Goal: Task Accomplishment & Management: Complete application form

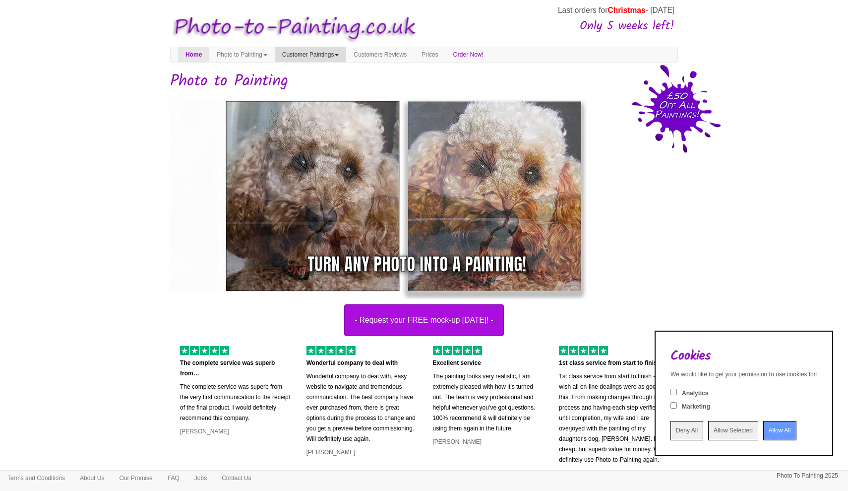
click at [342, 56] on link "Customer Paintings" at bounding box center [311, 54] width 72 height 15
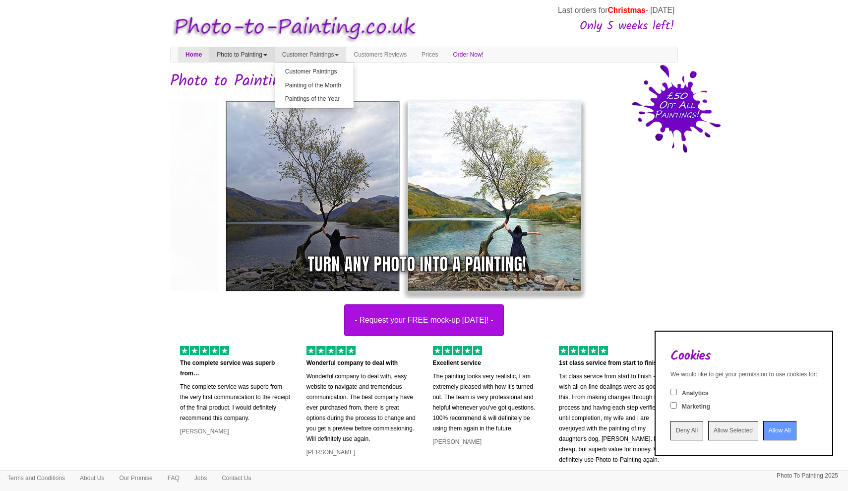
click at [261, 54] on link "Photo to Painting" at bounding box center [241, 54] width 65 height 15
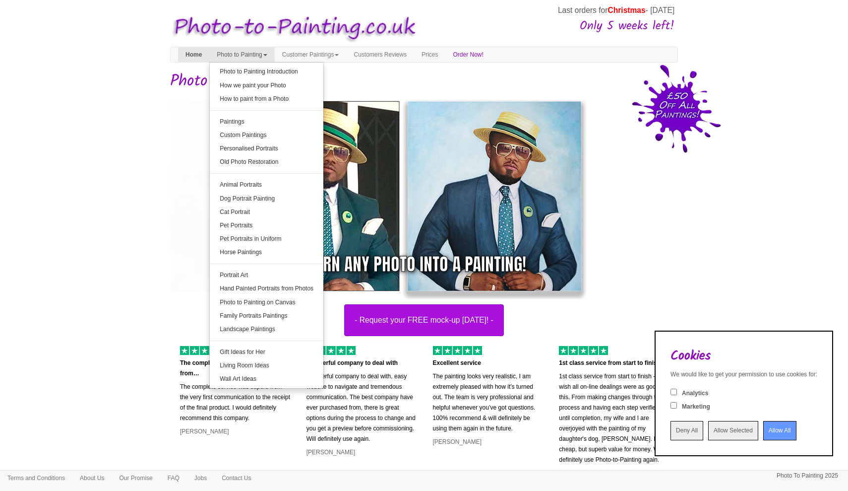
click at [196, 52] on link "Home" at bounding box center [193, 54] width 31 height 15
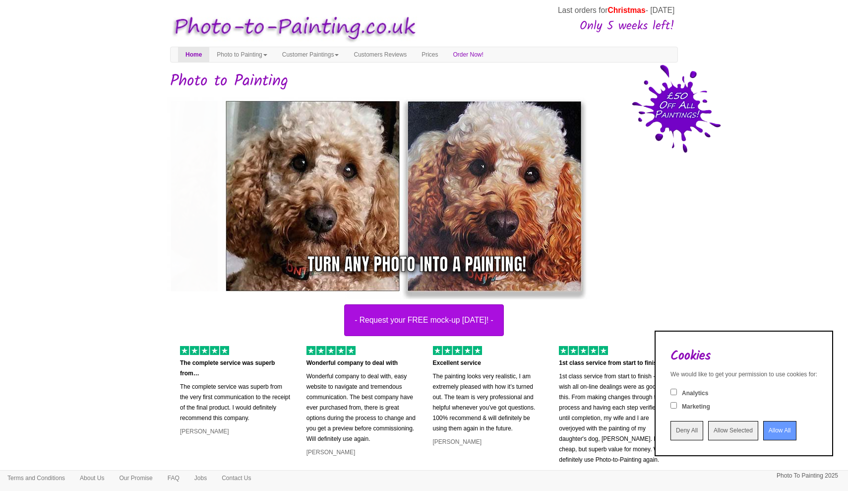
click at [671, 395] on input "Analytics" at bounding box center [674, 391] width 6 height 6
checkbox input "true"
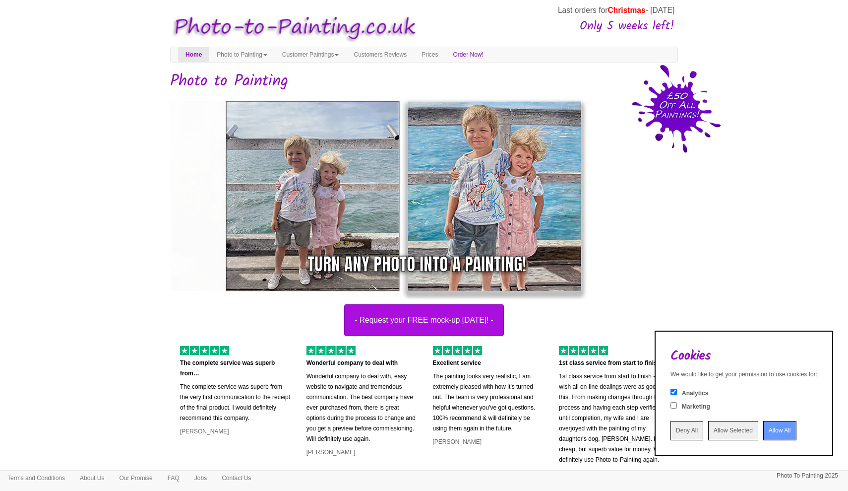
click at [713, 429] on input "Allow Selected" at bounding box center [733, 430] width 50 height 19
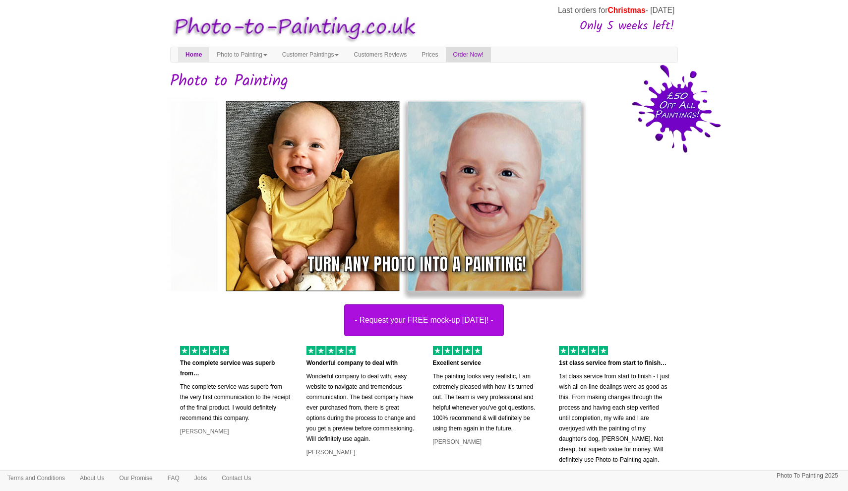
click at [485, 52] on link "Order Now!" at bounding box center [468, 54] width 45 height 15
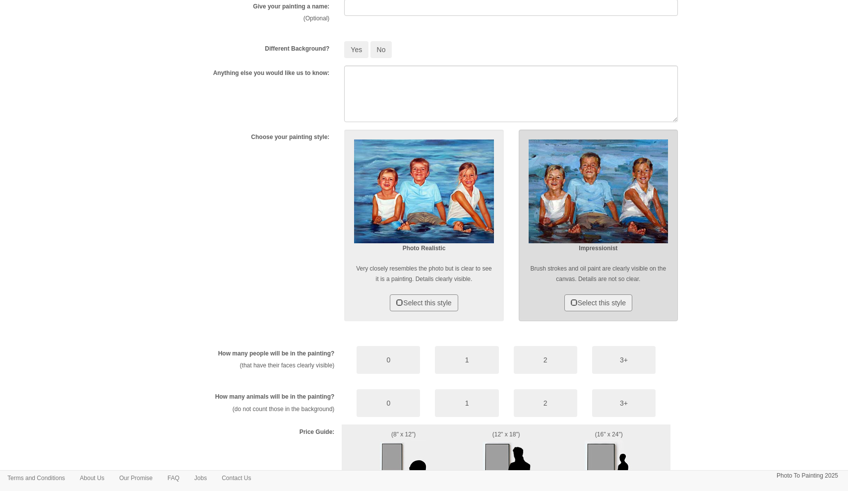
scroll to position [275, 0]
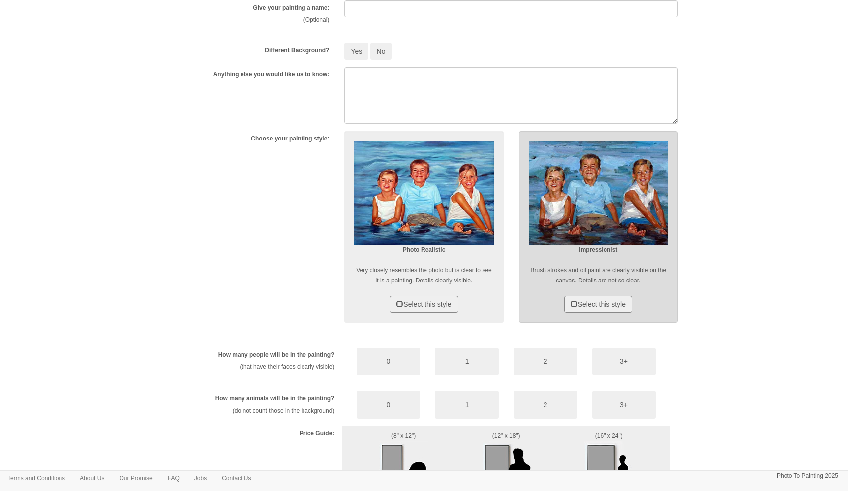
click at [592, 192] on img at bounding box center [598, 193] width 139 height 104
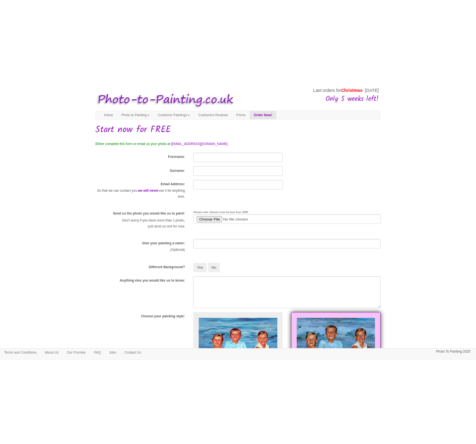
scroll to position [1, 0]
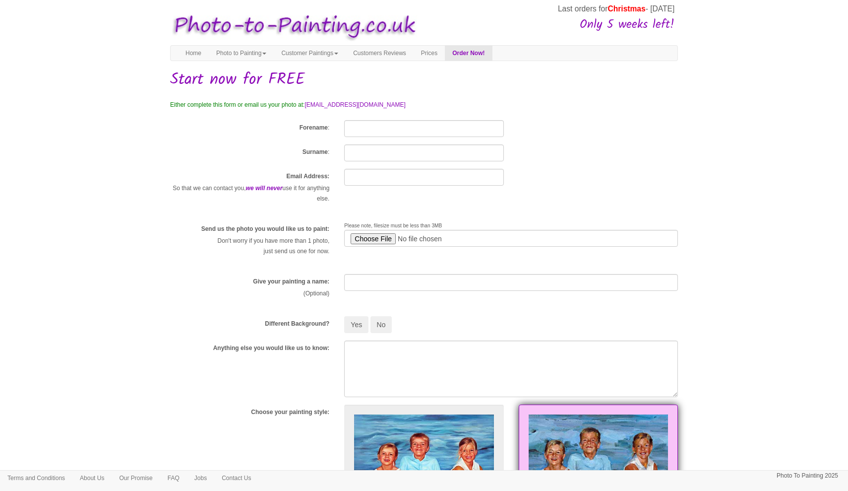
click at [372, 241] on input "file" at bounding box center [511, 238] width 334 height 17
click at [370, 239] on input "file" at bounding box center [511, 238] width 334 height 17
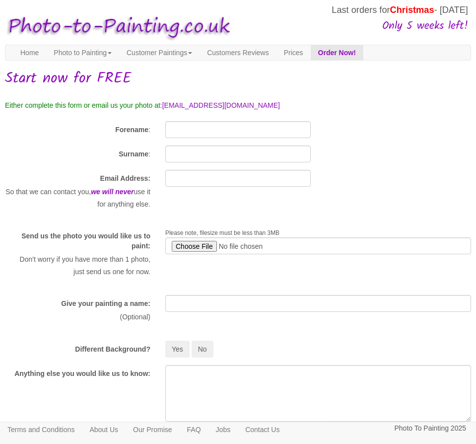
type input "C:\fakepath\IMG_3524.JPG"
type input "[PERSON_NAME]"
type input "Birt"
type input "[PERSON_NAME][EMAIL_ADDRESS][DOMAIN_NAME]"
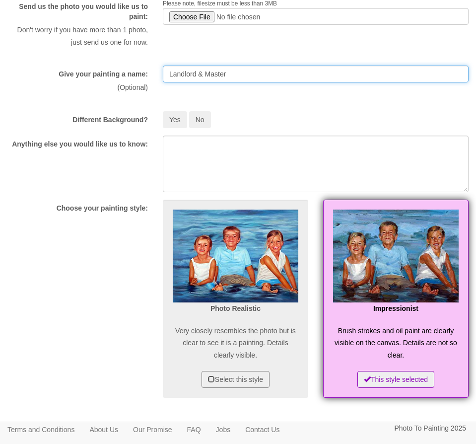
scroll to position [315, 2]
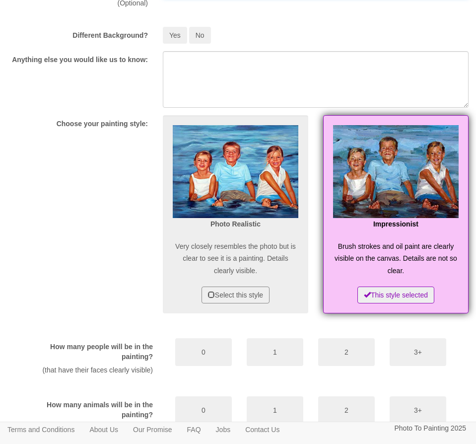
type input "Landlord & Master"
click at [348, 218] on img at bounding box center [396, 171] width 126 height 93
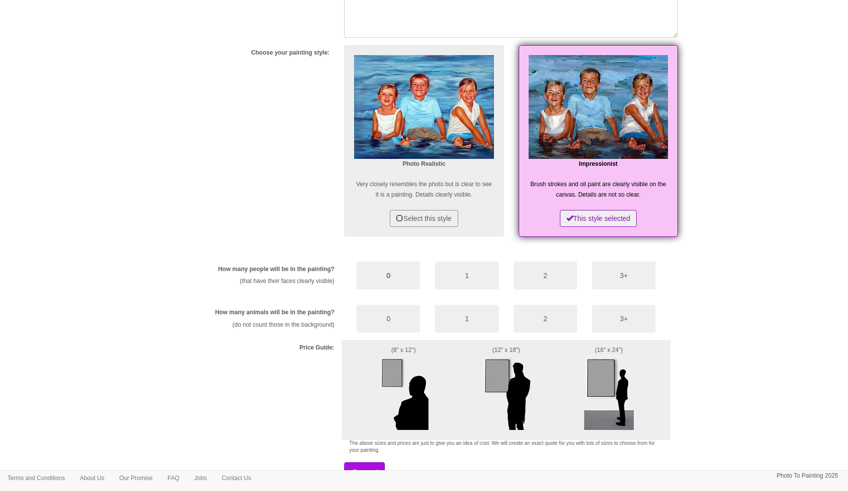
scroll to position [361, 0]
click at [487, 278] on button "1" at bounding box center [467, 275] width 64 height 28
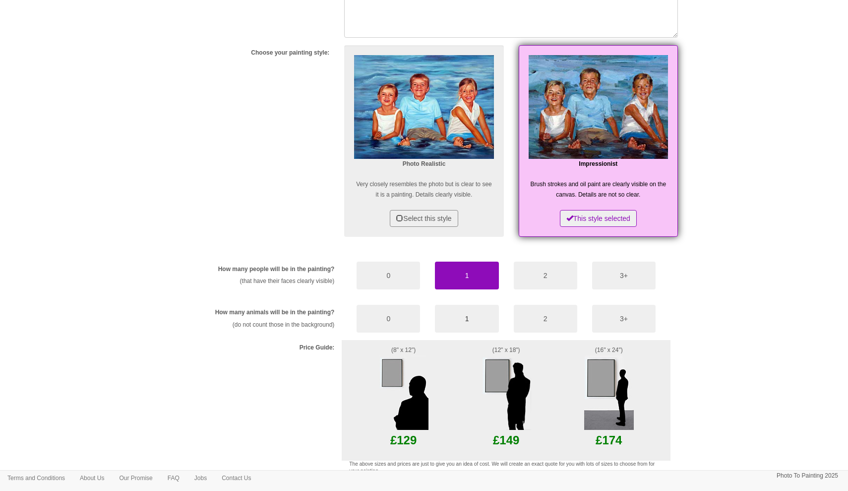
click at [472, 317] on button "1" at bounding box center [467, 319] width 64 height 28
click at [594, 385] on img at bounding box center [609, 392] width 50 height 74
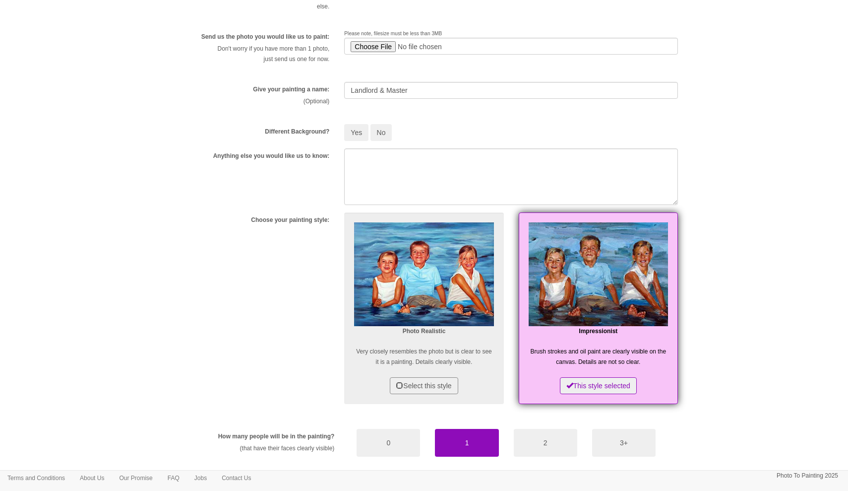
scroll to position [182, 0]
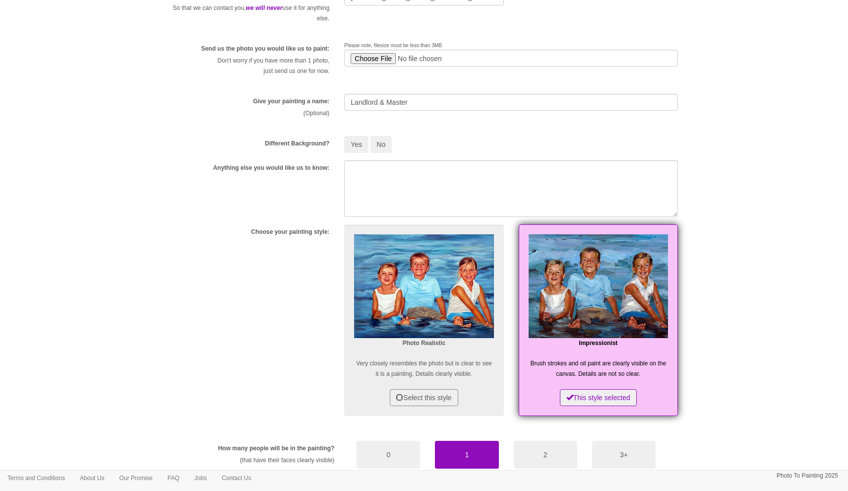
click at [631, 297] on img at bounding box center [598, 286] width 139 height 104
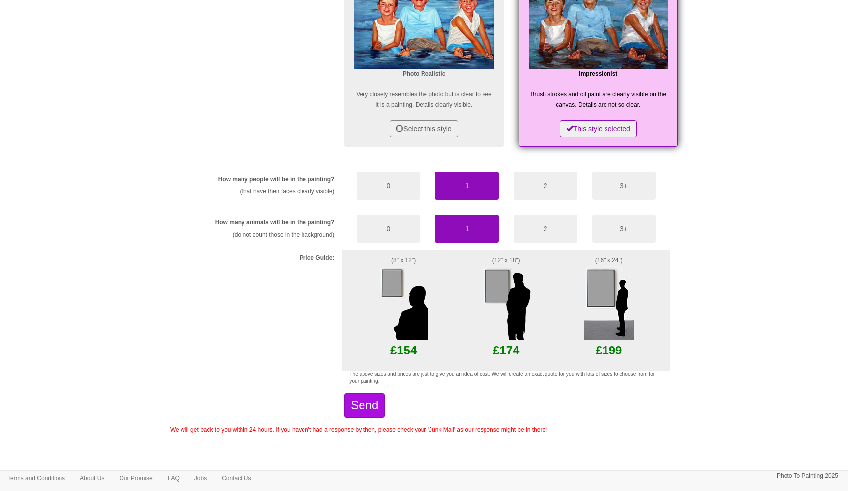
scroll to position [450, 0]
click at [379, 396] on button "Send" at bounding box center [364, 405] width 41 height 24
